Goal: Information Seeking & Learning: Find specific fact

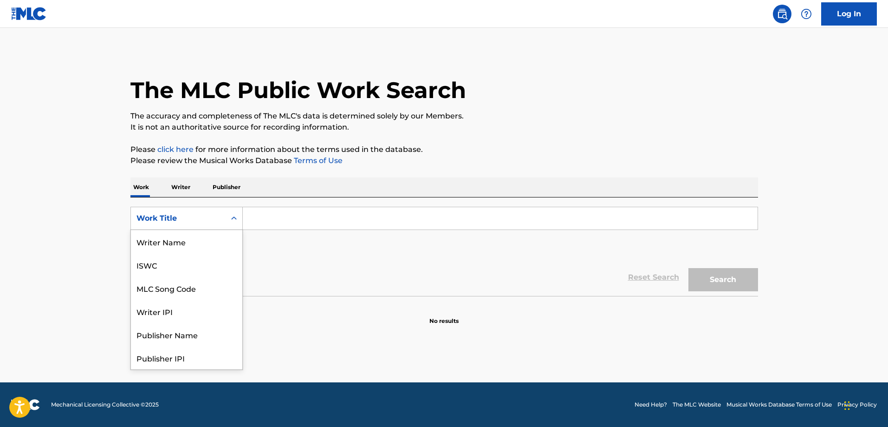
click at [224, 217] on div "Work Title" at bounding box center [178, 218] width 95 height 18
click at [198, 246] on div "Writer Name" at bounding box center [186, 241] width 111 height 23
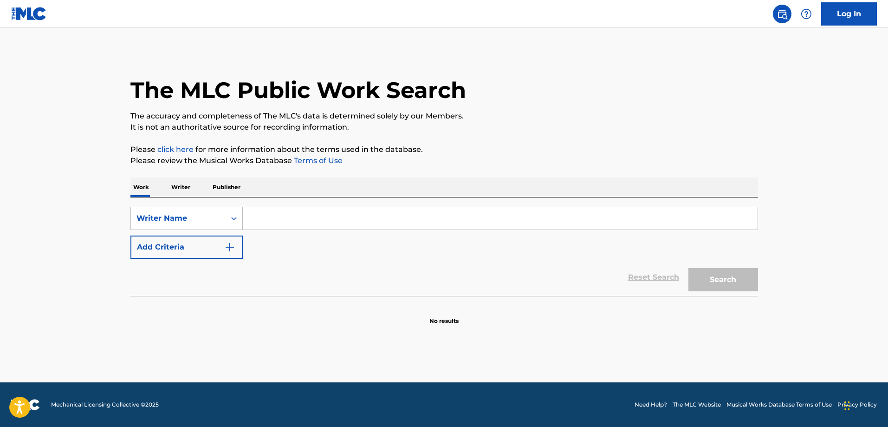
click at [288, 219] on input "Search Form" at bounding box center [500, 218] width 515 height 22
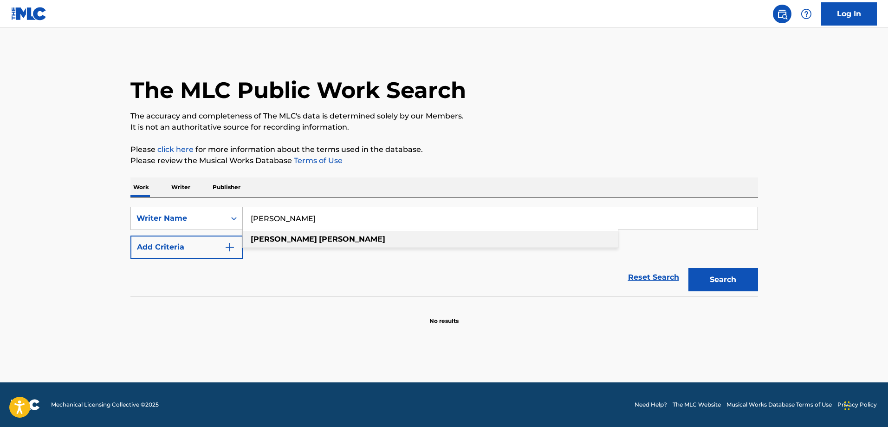
type input "[PERSON_NAME]"
click at [319, 236] on strong "[PERSON_NAME]" at bounding box center [352, 238] width 66 height 9
click at [752, 280] on button "Search" at bounding box center [724, 279] width 70 height 23
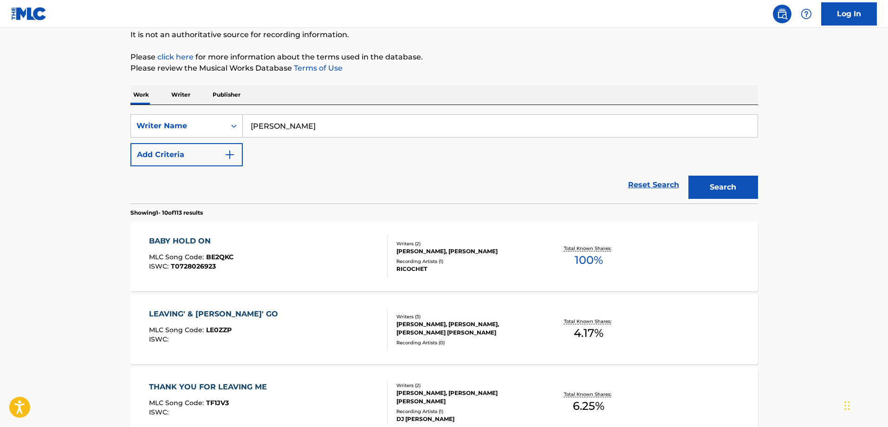
scroll to position [93, 0]
click at [451, 263] on div "Recording Artists ( 1 )" at bounding box center [467, 260] width 140 height 7
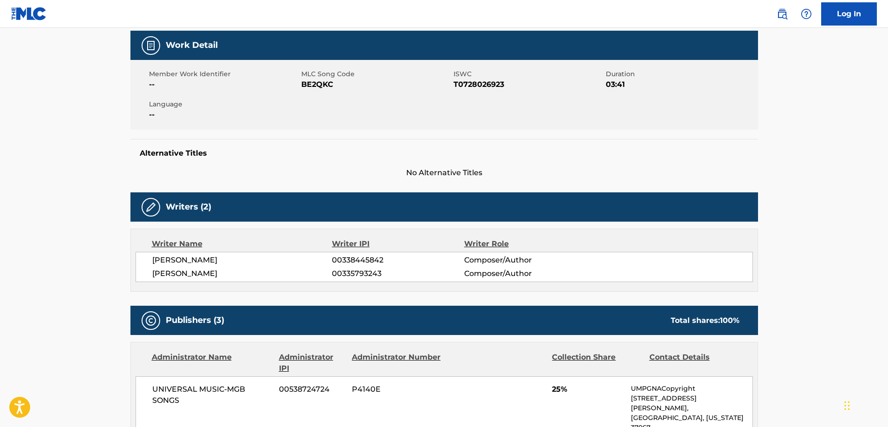
scroll to position [139, 0]
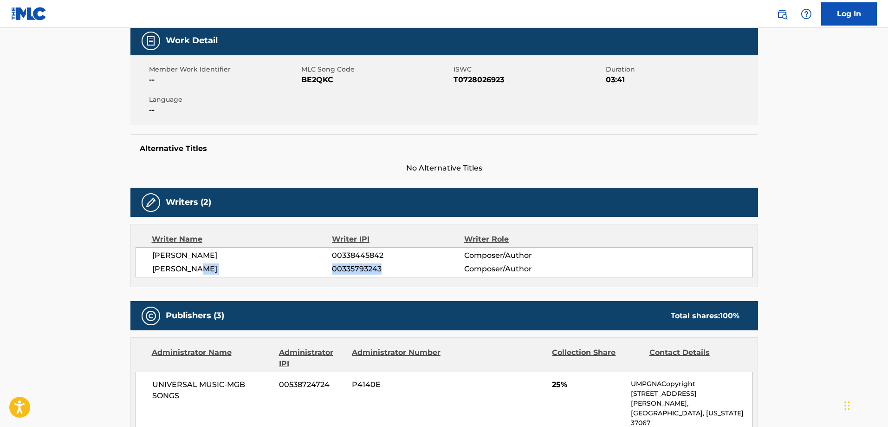
drag, startPoint x: 331, startPoint y: 269, endPoint x: 382, endPoint y: 267, distance: 51.2
click at [382, 267] on div "[PERSON_NAME] 00335793243 Composer/Author" at bounding box center [452, 268] width 600 height 11
copy div "00335793243"
click at [818, 245] on main "< Back to public search results Copy work link BABY HOLD ON Work Detail Member …" at bounding box center [444, 391] width 888 height 1005
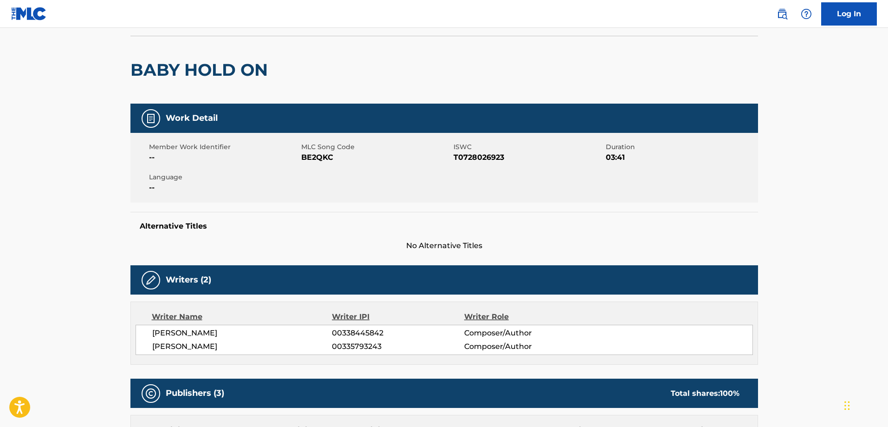
scroll to position [0, 0]
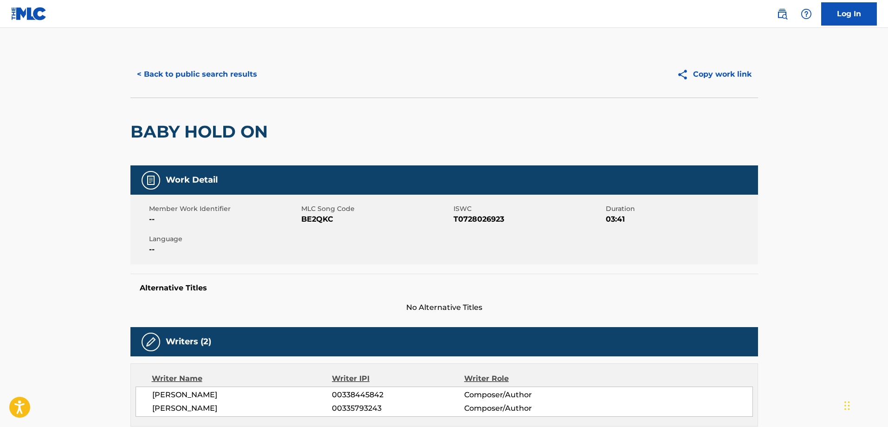
click at [160, 75] on button "< Back to public search results" at bounding box center [196, 74] width 133 height 23
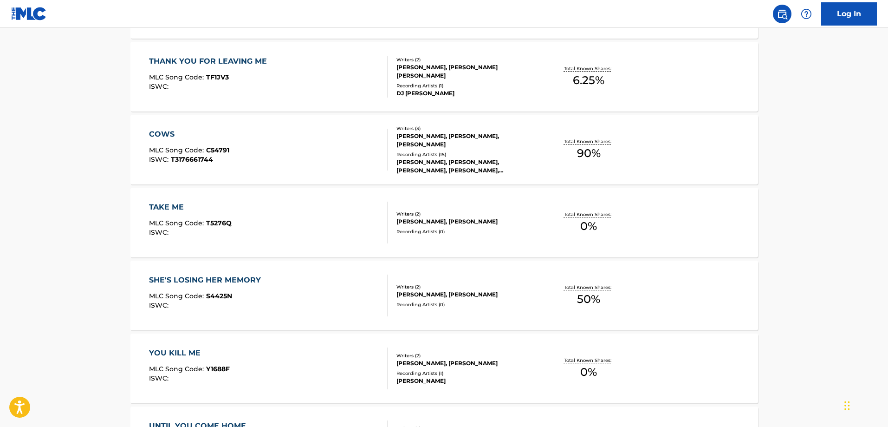
scroll to position [696, 0]
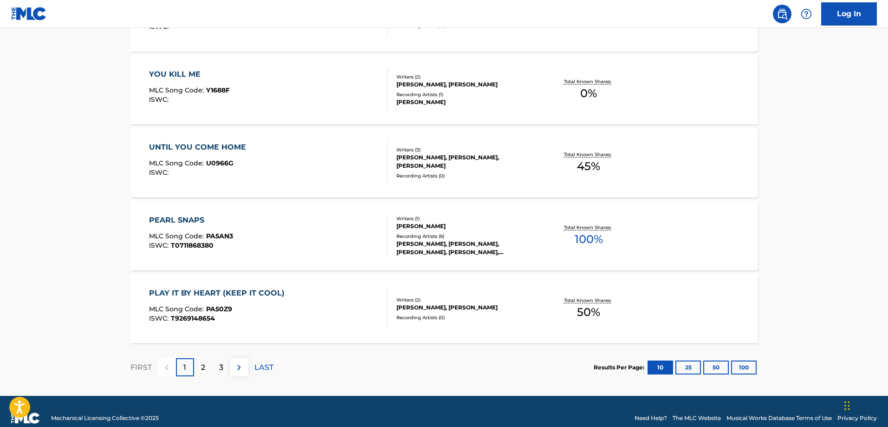
click at [254, 238] on div "PEARL SNAPS MLC Song Code : PA5AN3 ISWC : T0711868380" at bounding box center [268, 236] width 239 height 42
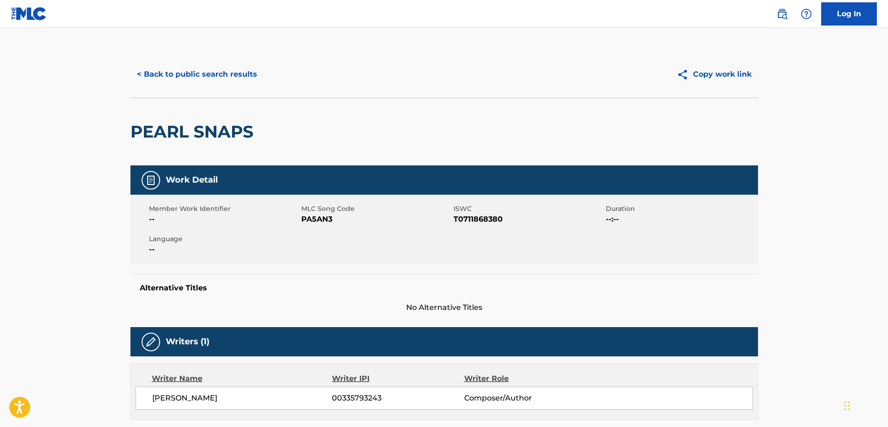
click at [211, 69] on button "< Back to public search results" at bounding box center [196, 74] width 133 height 23
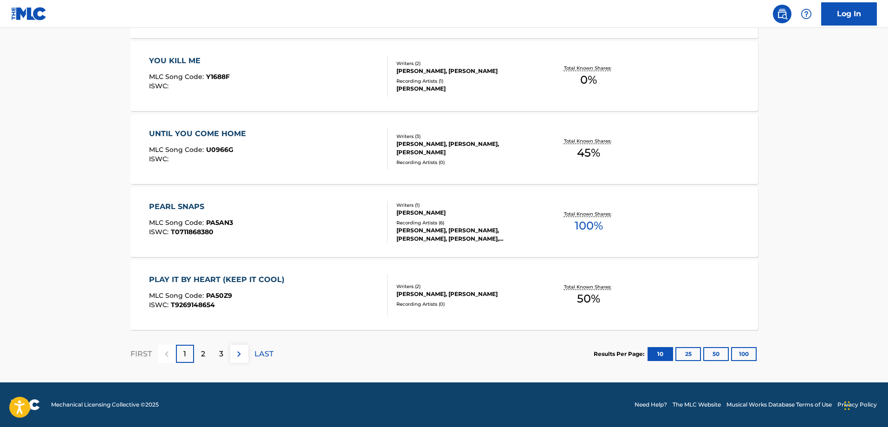
click at [244, 353] on img at bounding box center [239, 353] width 11 height 11
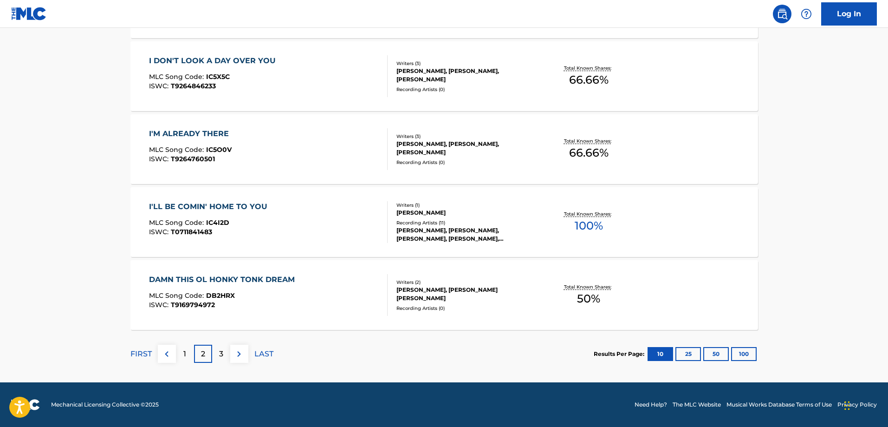
click at [244, 354] on img at bounding box center [239, 353] width 11 height 11
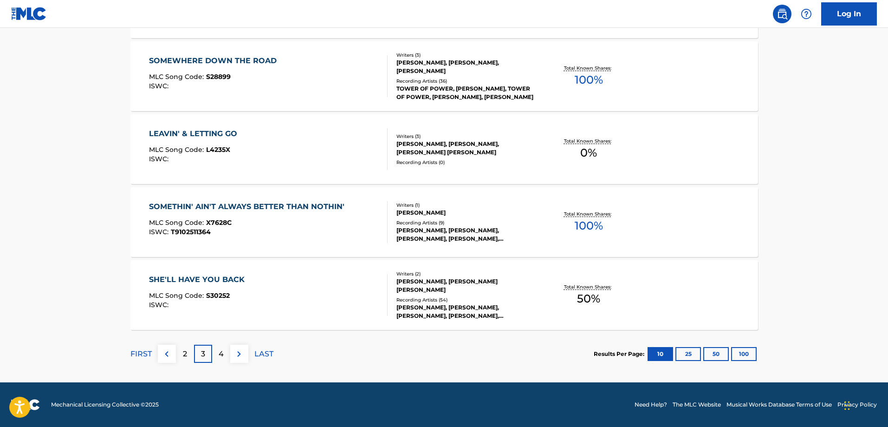
click at [236, 280] on div "SHE'LL HAVE YOU BACK" at bounding box center [199, 279] width 100 height 11
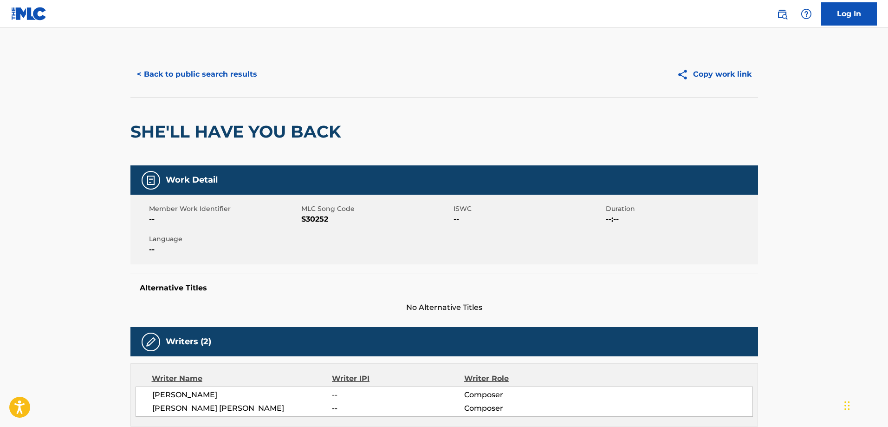
click at [146, 75] on button "< Back to public search results" at bounding box center [196, 74] width 133 height 23
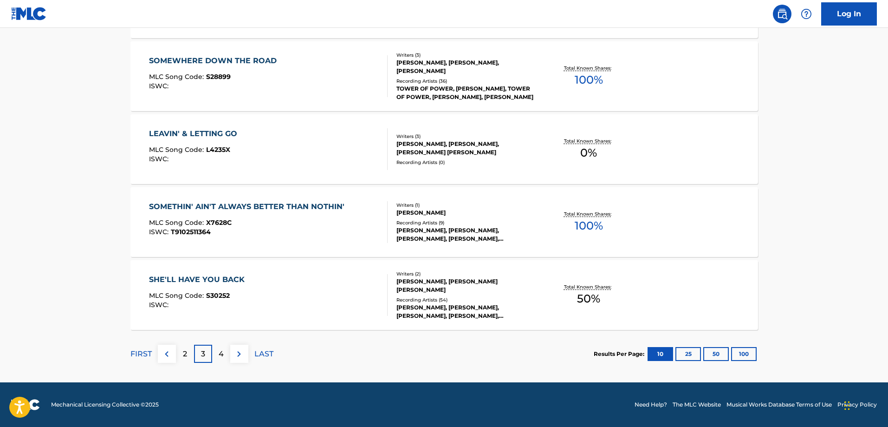
click at [235, 354] on img at bounding box center [239, 353] width 11 height 11
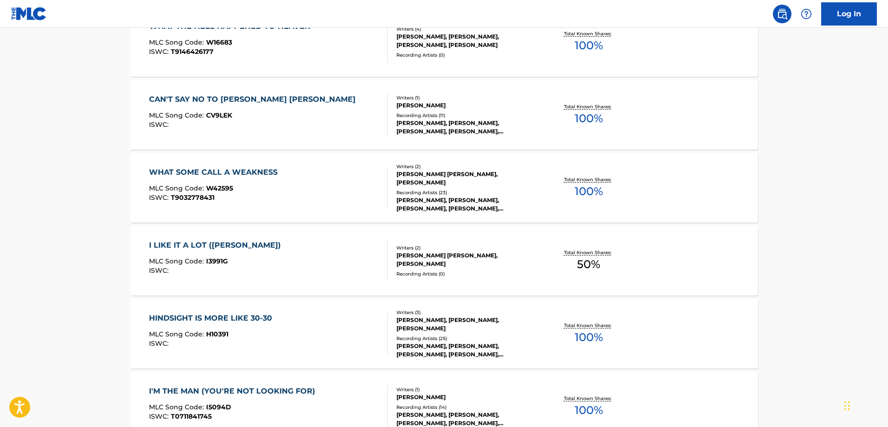
scroll to position [418, 0]
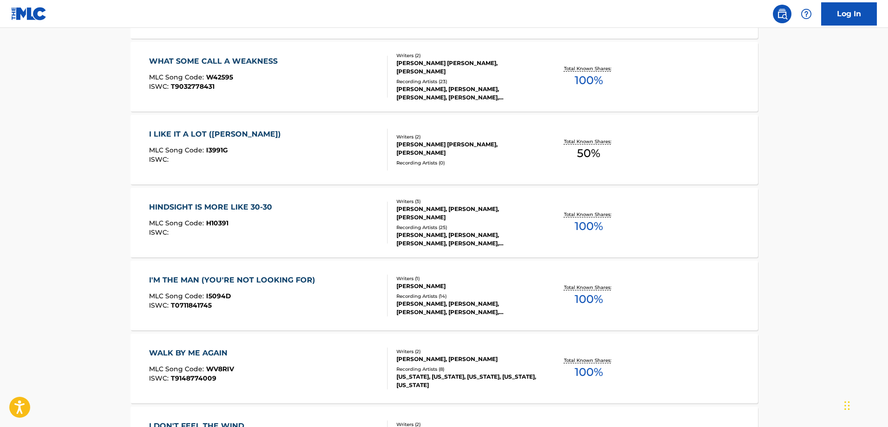
click at [199, 207] on div "HINDSIGHT IS MORE LIKE 30-30" at bounding box center [213, 207] width 128 height 11
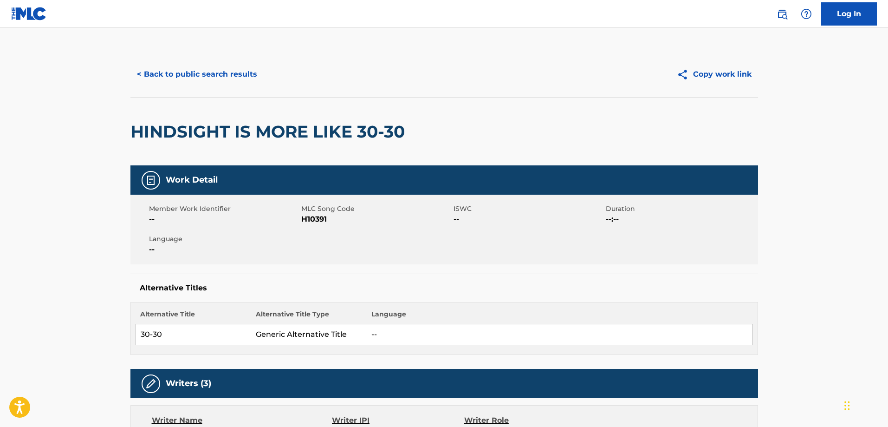
click at [169, 73] on button "< Back to public search results" at bounding box center [196, 74] width 133 height 23
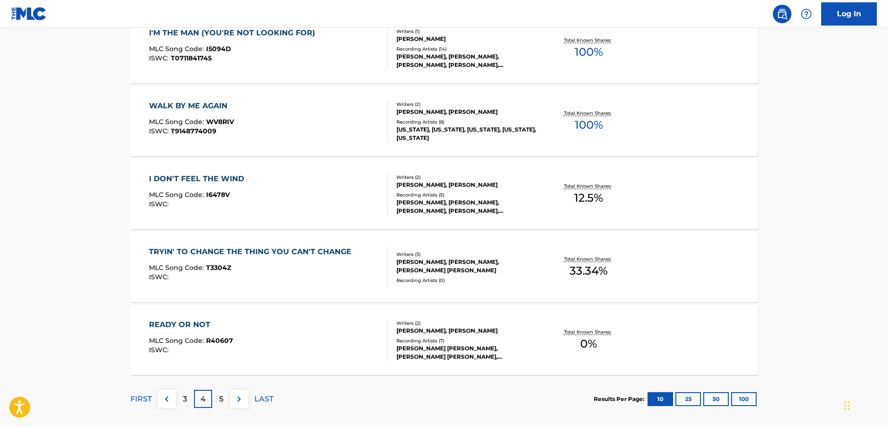
scroll to position [710, 0]
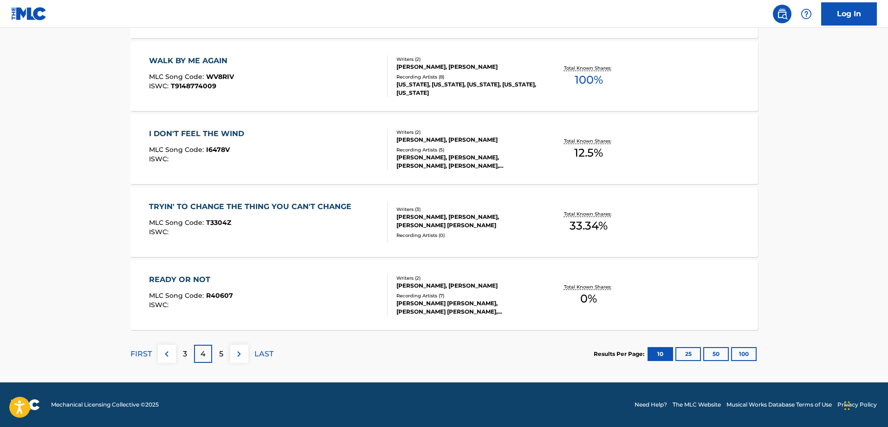
click at [240, 355] on img at bounding box center [239, 353] width 11 height 11
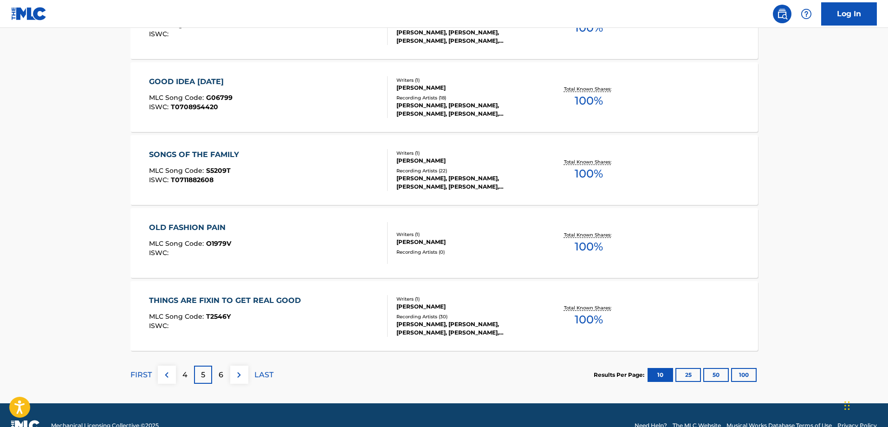
scroll to position [696, 0]
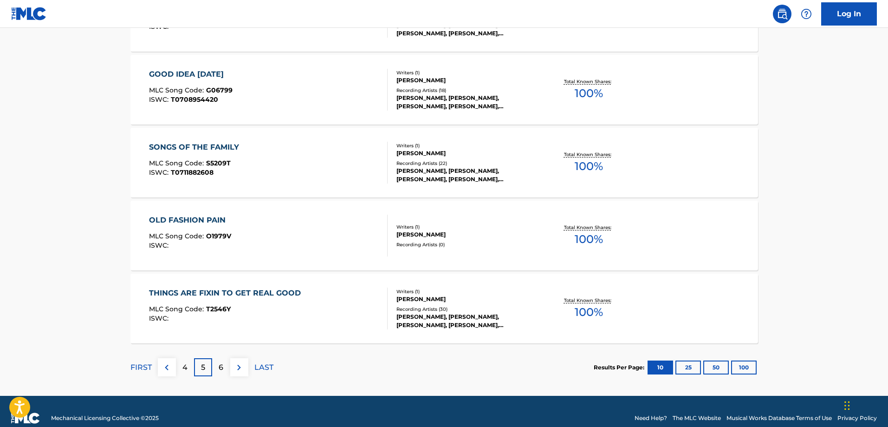
click at [240, 365] on img at bounding box center [239, 367] width 11 height 11
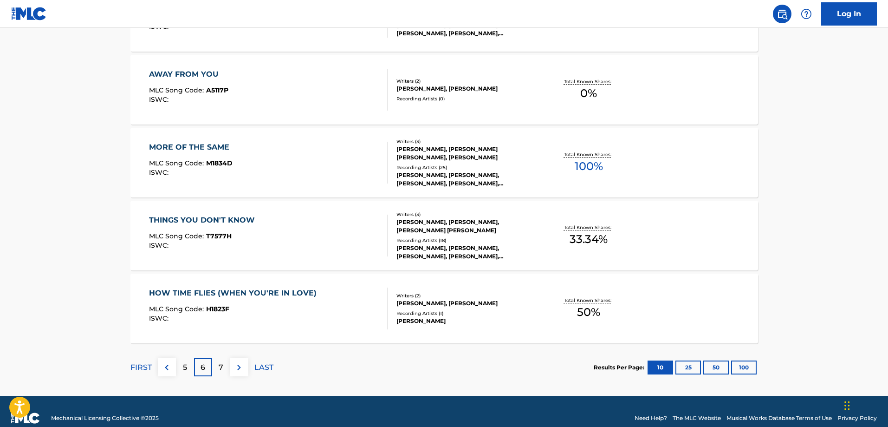
click at [238, 364] on img at bounding box center [239, 367] width 11 height 11
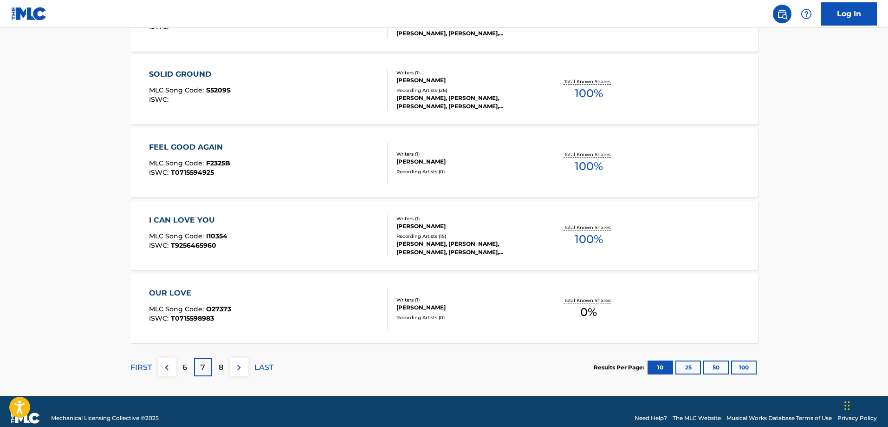
click at [244, 365] on img at bounding box center [239, 367] width 11 height 11
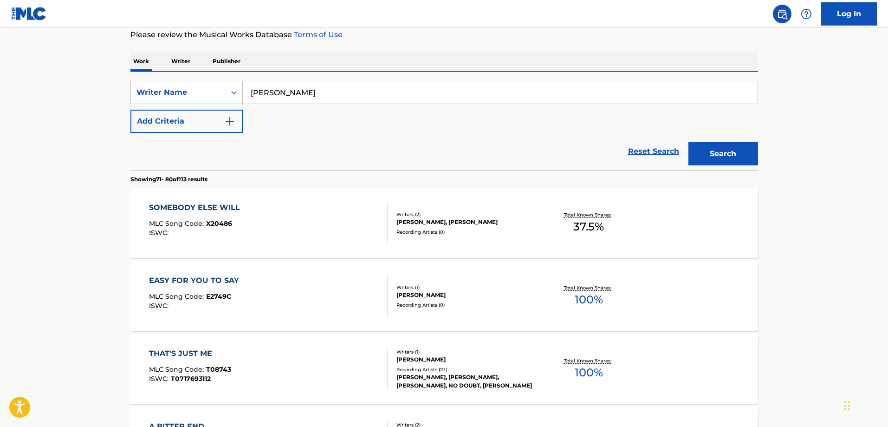
scroll to position [139, 0]
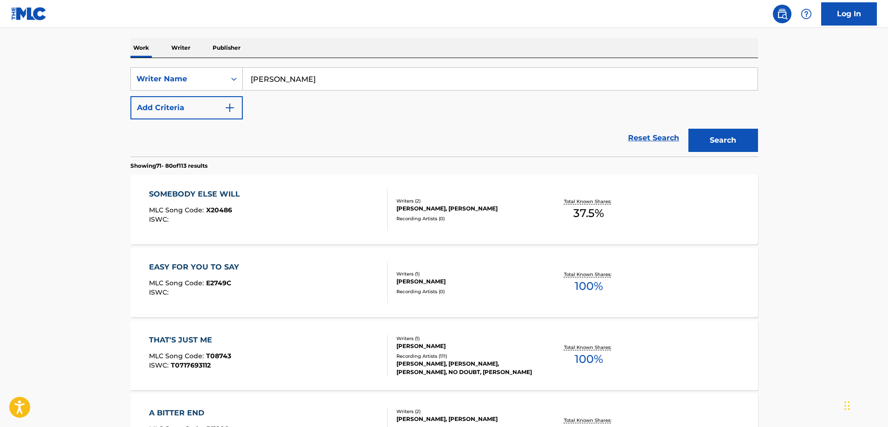
click at [171, 339] on div "THAT'S JUST ME" at bounding box center [190, 339] width 82 height 11
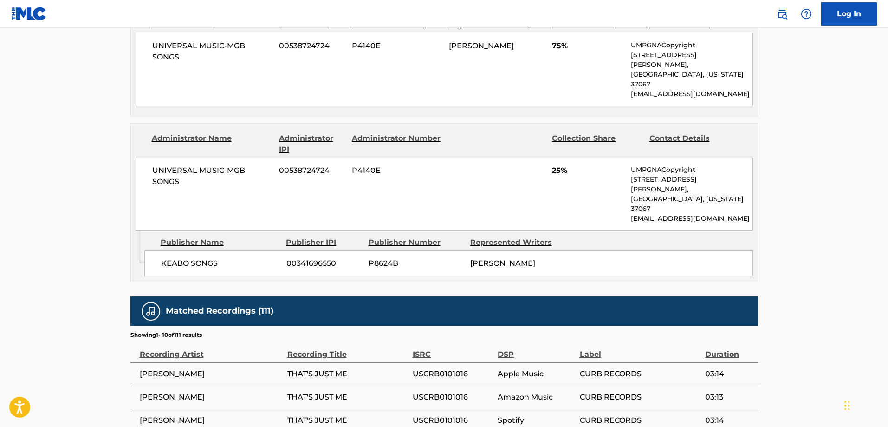
scroll to position [413, 0]
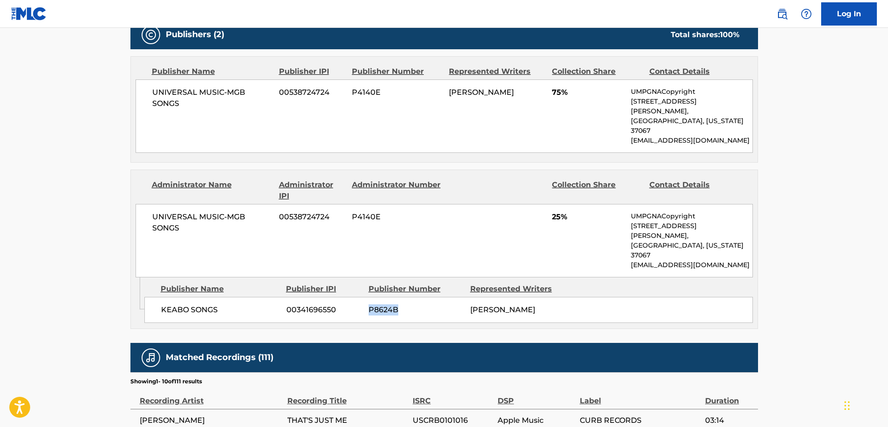
drag, startPoint x: 370, startPoint y: 269, endPoint x: 397, endPoint y: 263, distance: 28.1
click at [397, 297] on div "KEABO SONGS 00341696550 P8624B [PERSON_NAME]" at bounding box center [448, 310] width 609 height 26
copy span "P8624B"
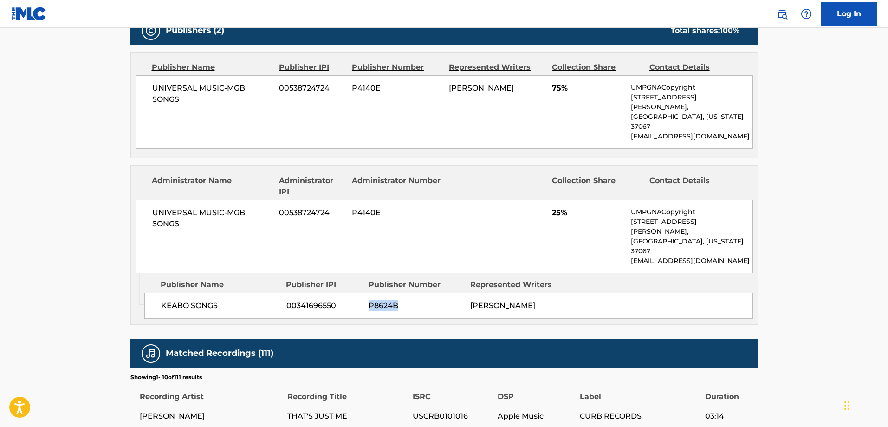
scroll to position [418, 0]
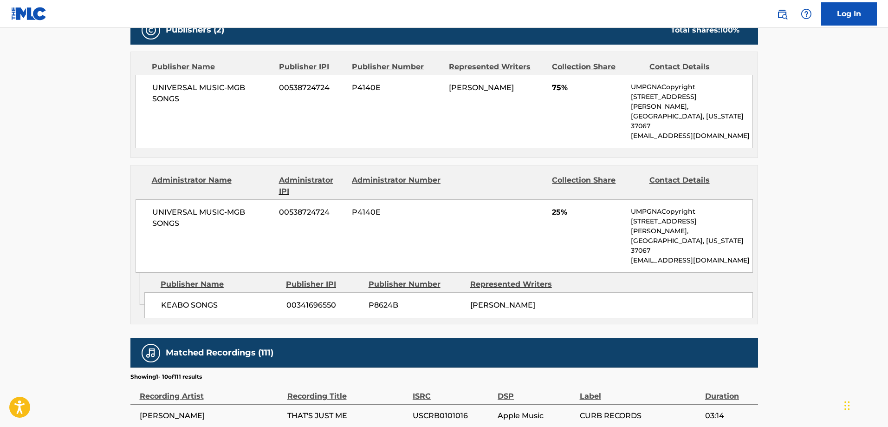
click at [846, 258] on main "< Back to public search results Copy work link THAT'S JUST ME Work Detail Membe…" at bounding box center [444, 152] width 888 height 1085
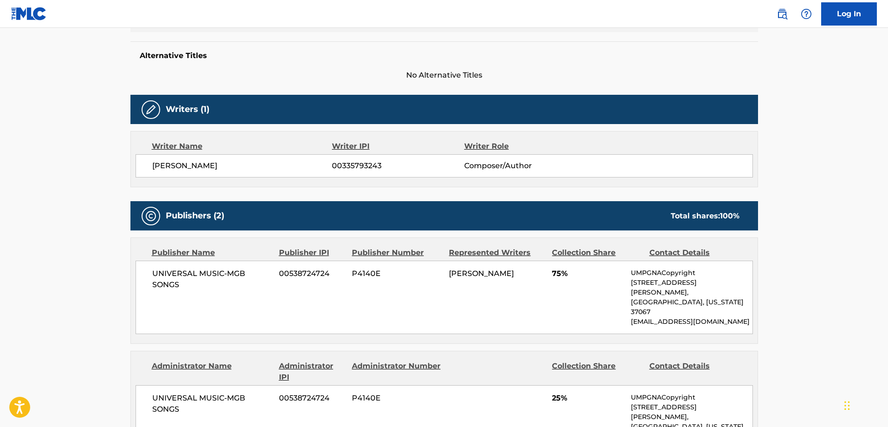
scroll to position [0, 0]
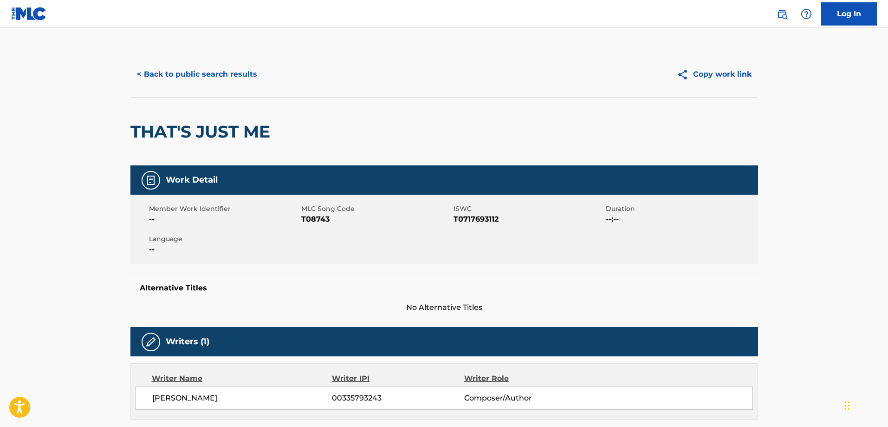
click at [221, 76] on button "< Back to public search results" at bounding box center [196, 74] width 133 height 23
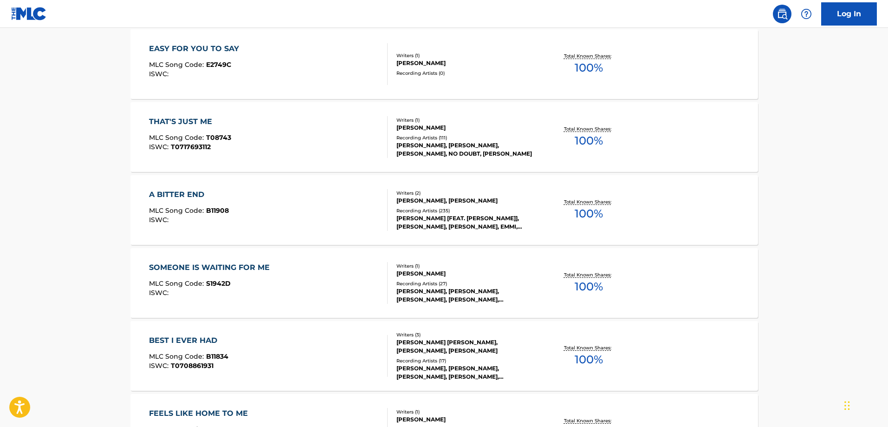
scroll to position [371, 0]
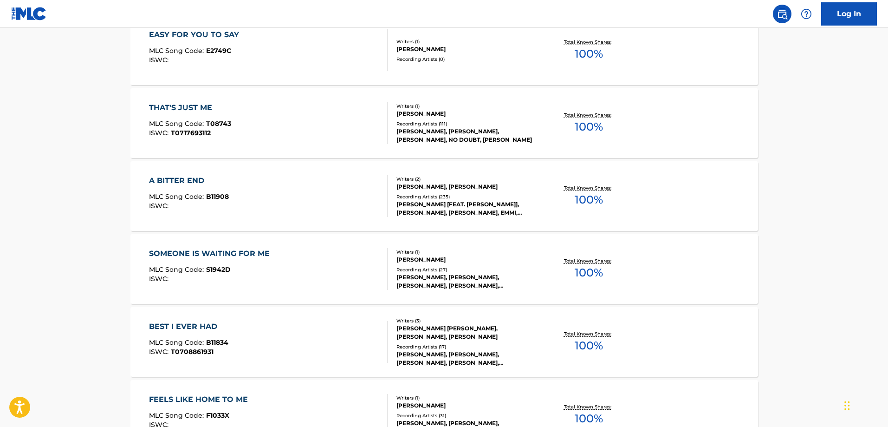
click at [199, 180] on div "A BITTER END" at bounding box center [189, 180] width 80 height 11
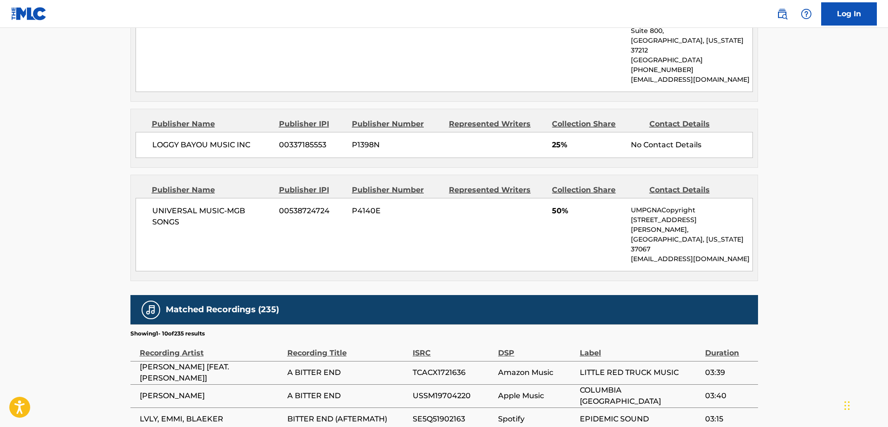
scroll to position [511, 0]
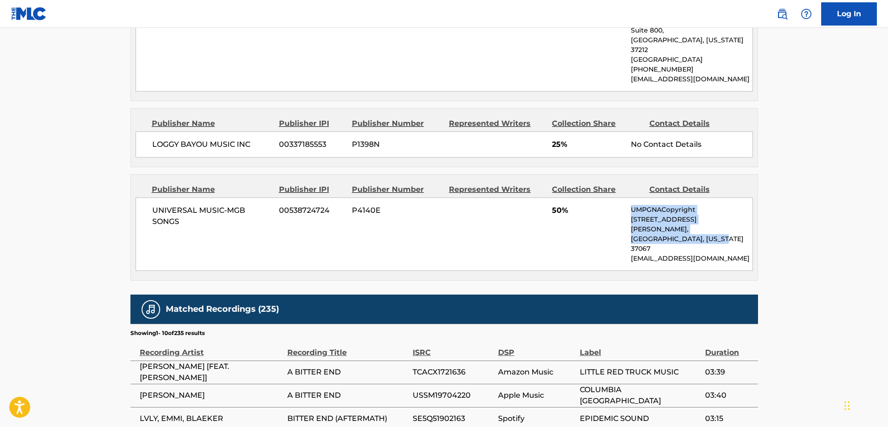
drag, startPoint x: 629, startPoint y: 188, endPoint x: 727, endPoint y: 208, distance: 100.4
click at [727, 208] on div "UNIVERSAL MUSIC-MGB SONGS 00538724724 P4140E 50% UMPGNACopyright [STREET_ADDRES…" at bounding box center [445, 233] width 618 height 73
copy div "UMPGNACopyright [STREET_ADDRESS][PERSON_NAME][US_STATE]"
